Goal: Task Accomplishment & Management: Use online tool/utility

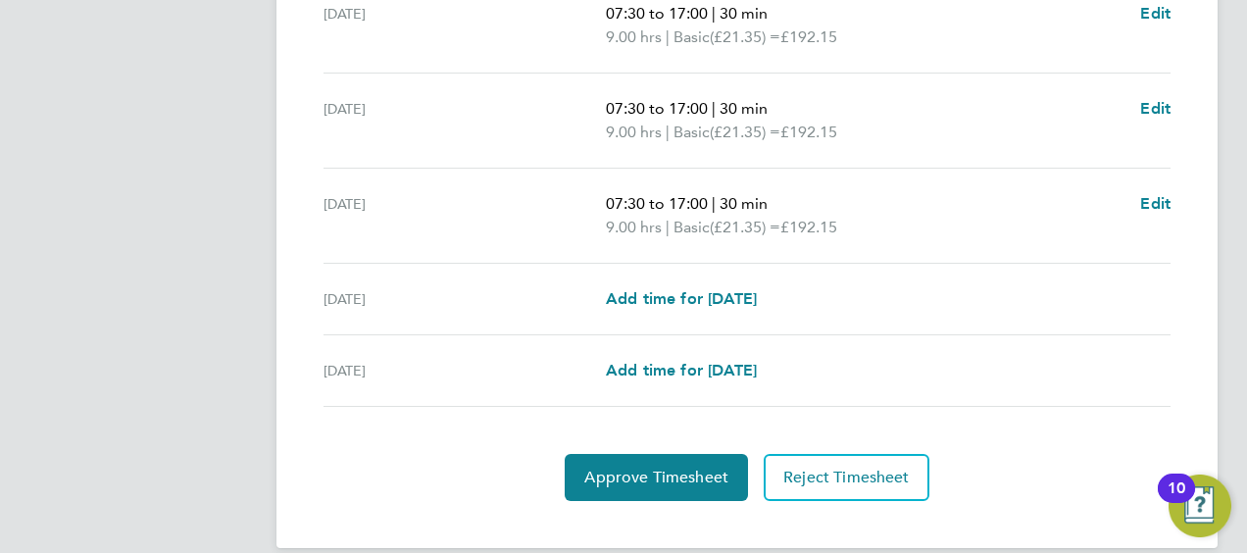
scroll to position [860, 0]
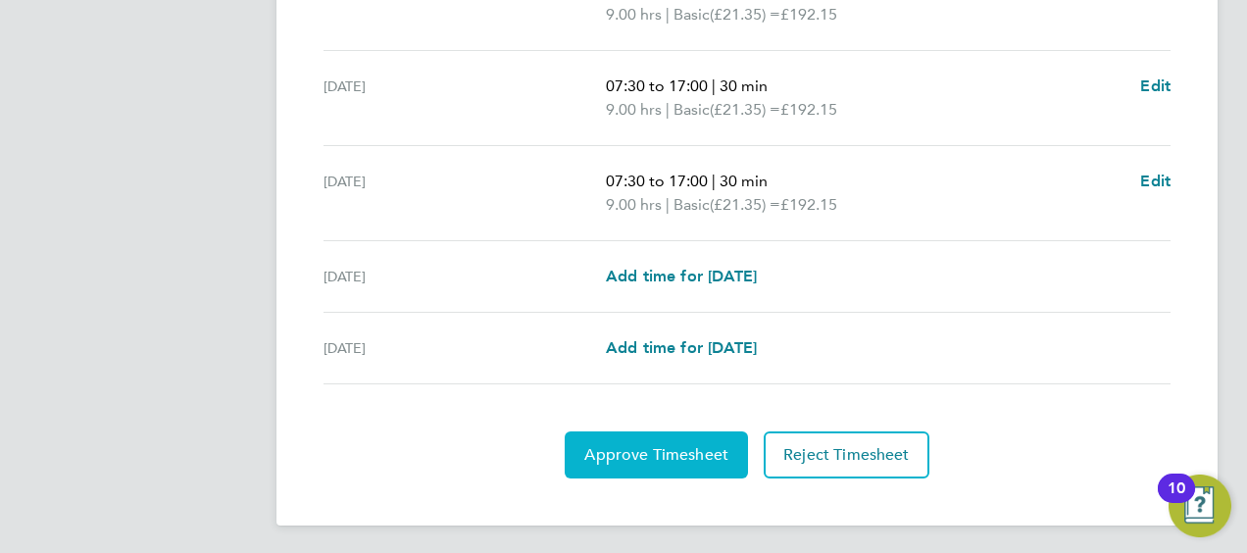
click at [671, 457] on span "Approve Timesheet" at bounding box center [656, 455] width 144 height 20
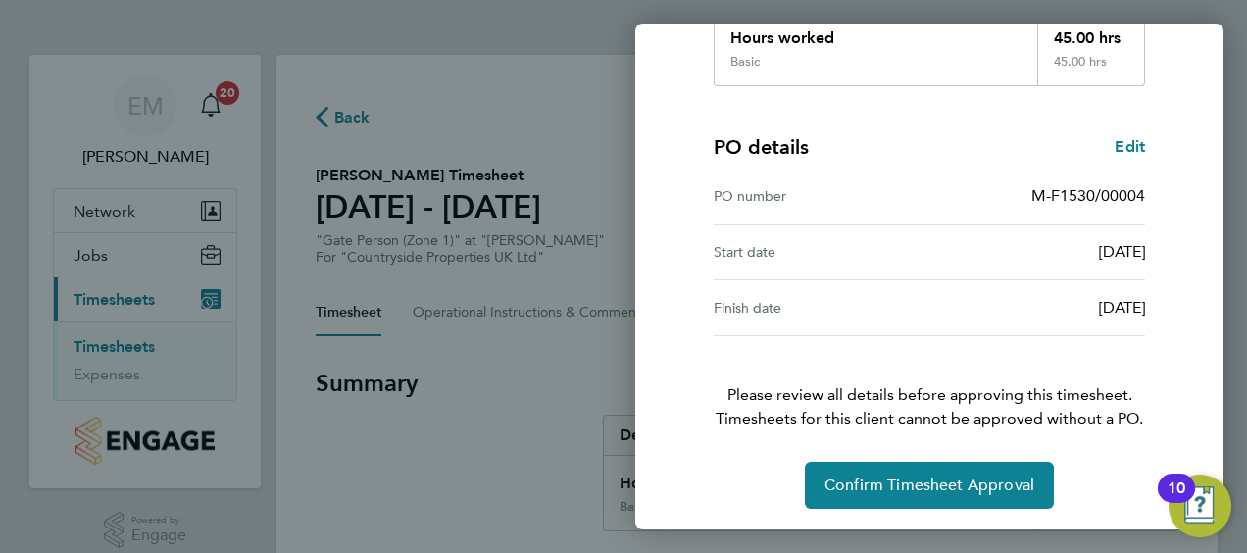
scroll to position [384, 0]
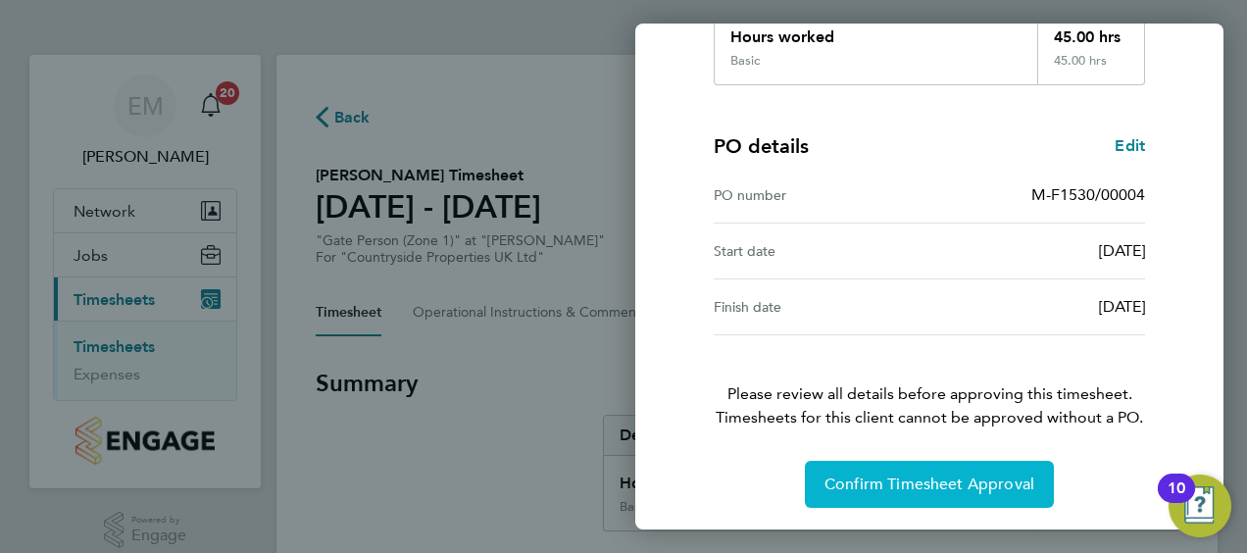
click at [889, 474] on span "Confirm Timesheet Approval" at bounding box center [929, 484] width 210 height 20
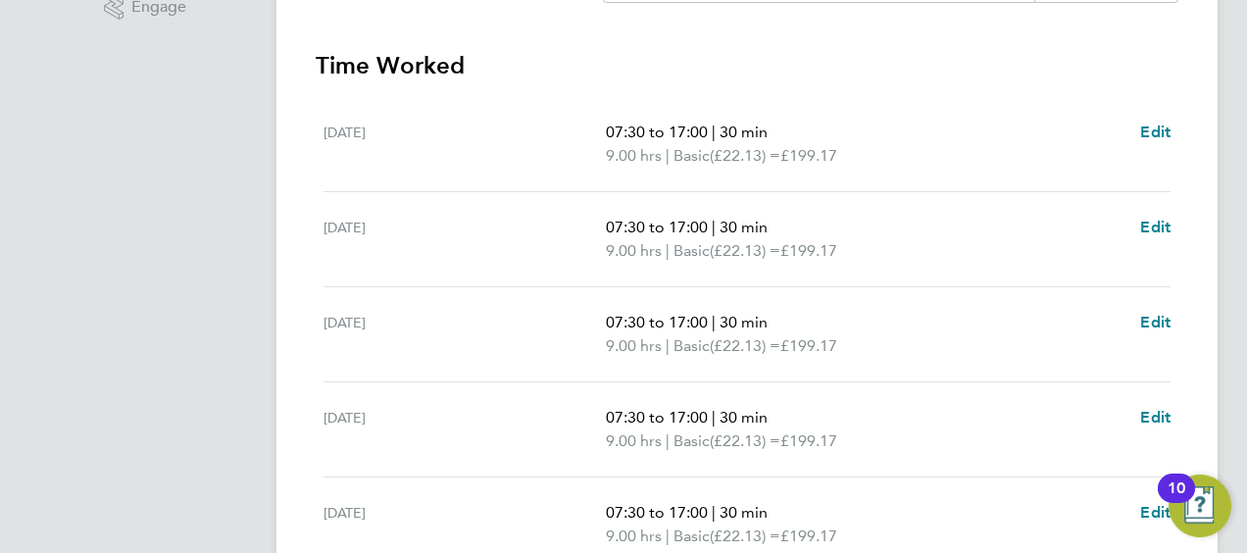
scroll to position [860, 0]
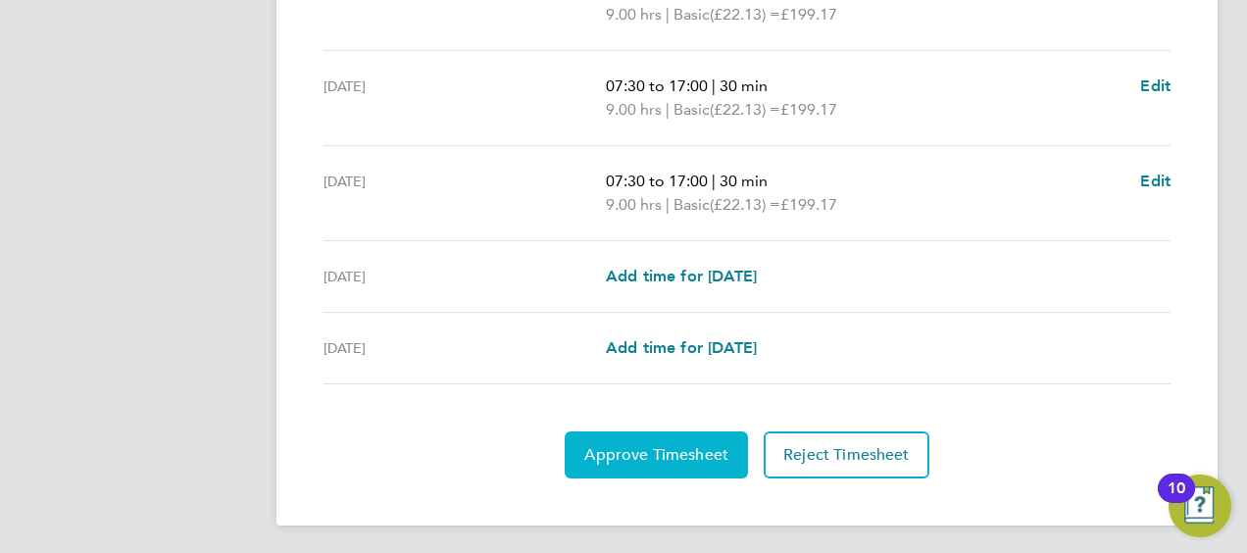
click at [586, 457] on span "Approve Timesheet" at bounding box center [656, 455] width 144 height 20
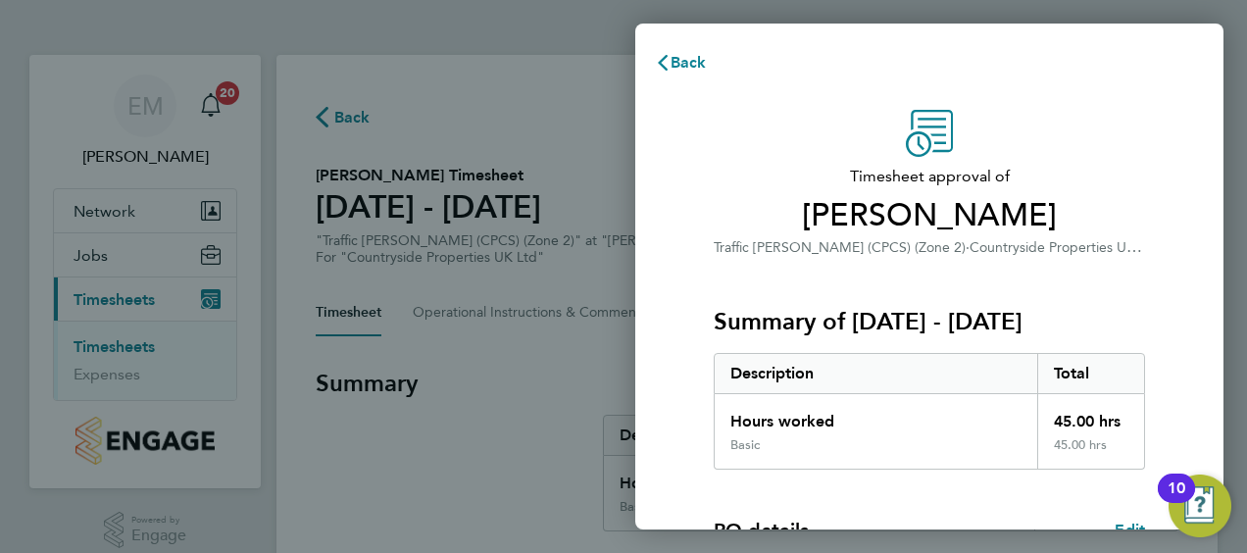
scroll to position [328, 0]
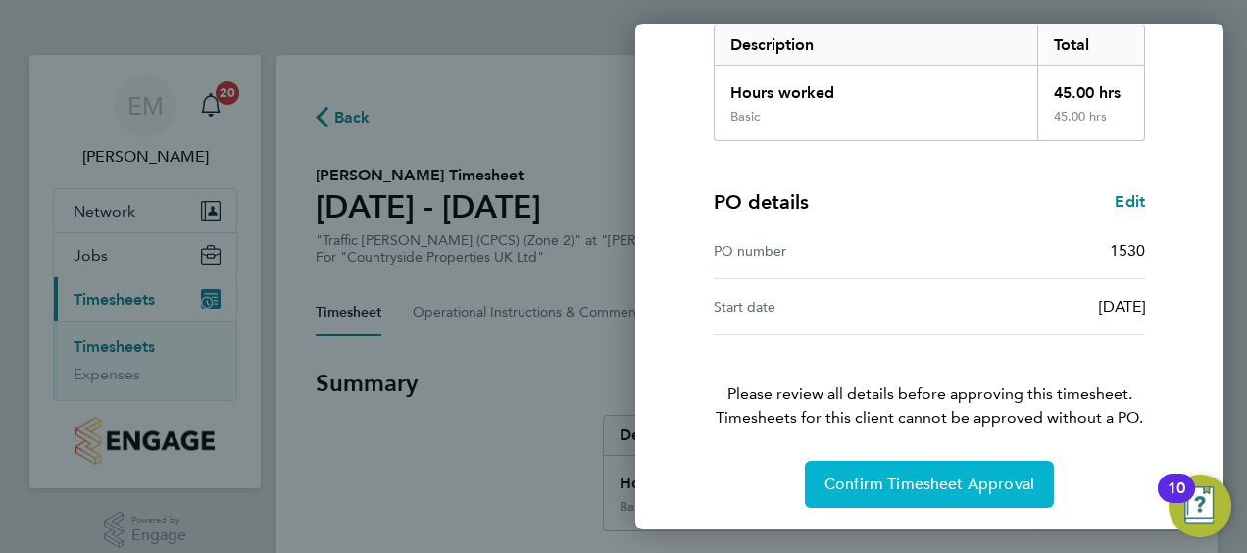
click at [937, 491] on button "Confirm Timesheet Approval" at bounding box center [929, 484] width 249 height 47
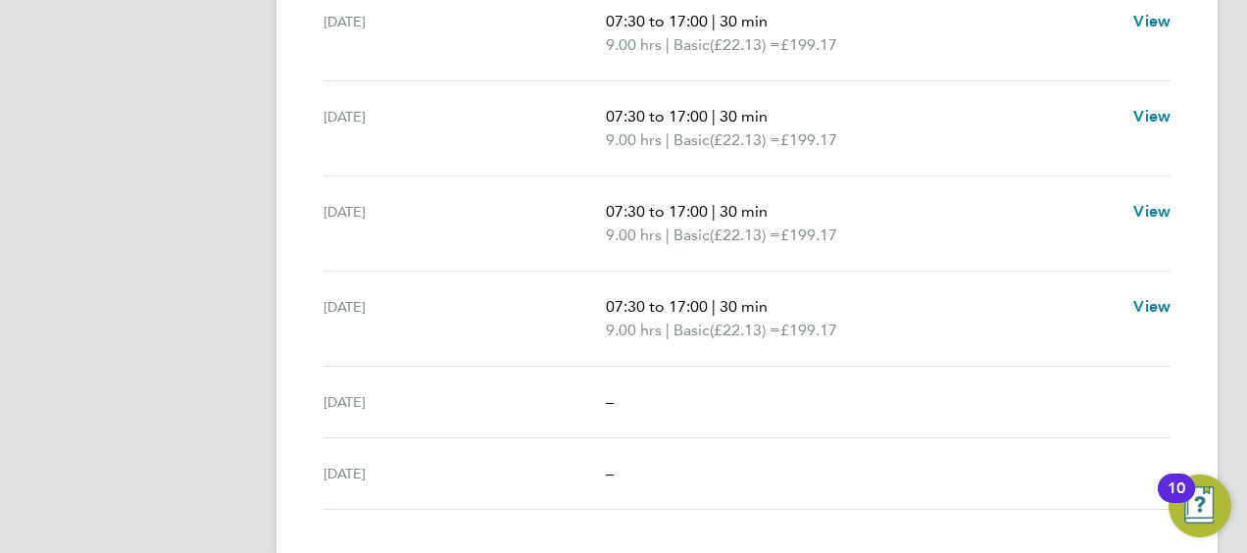
scroll to position [766, 0]
